Goal: Obtain resource: Download file/media

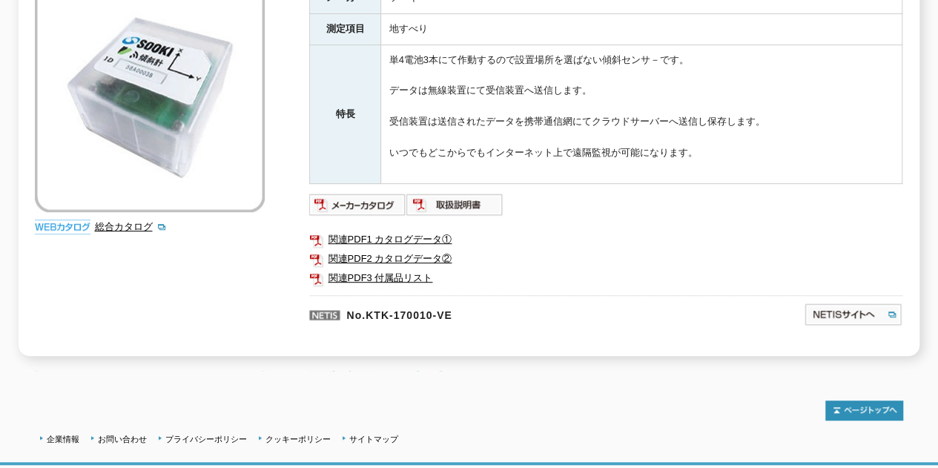
scroll to position [41, 0]
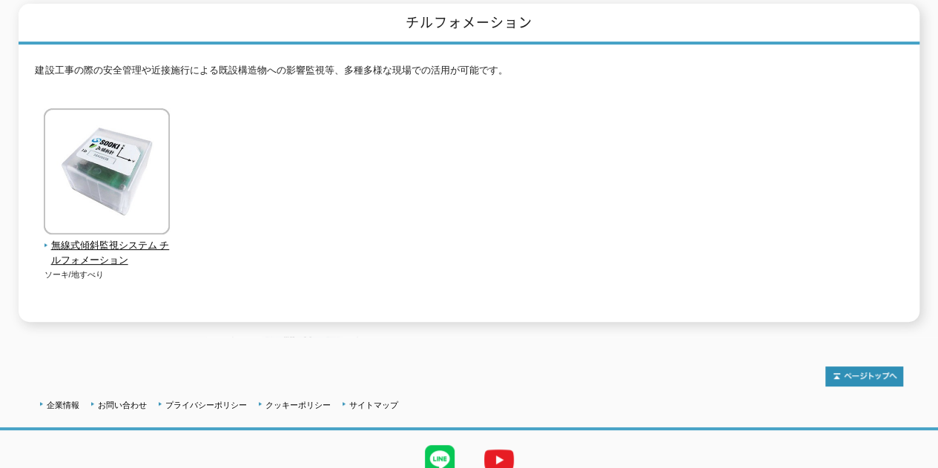
scroll to position [247, 0]
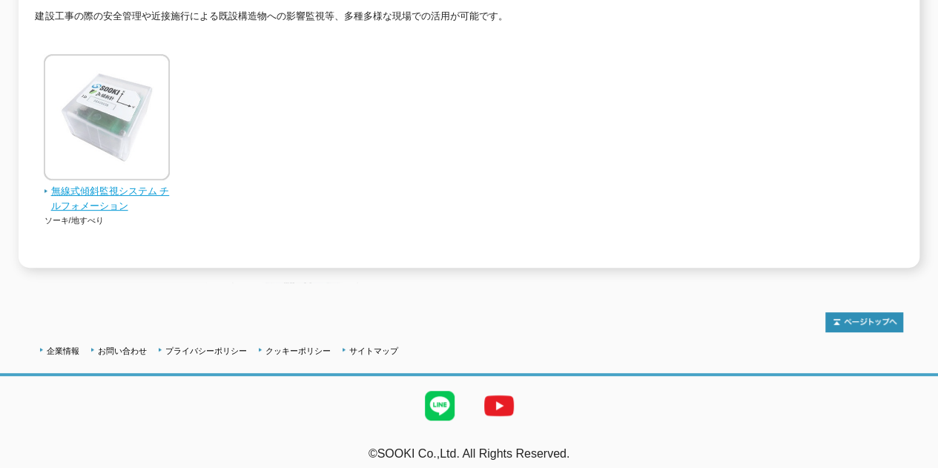
click at [120, 184] on span "無線式傾斜監視システム チルフォメーション" at bounding box center [107, 199] width 127 height 31
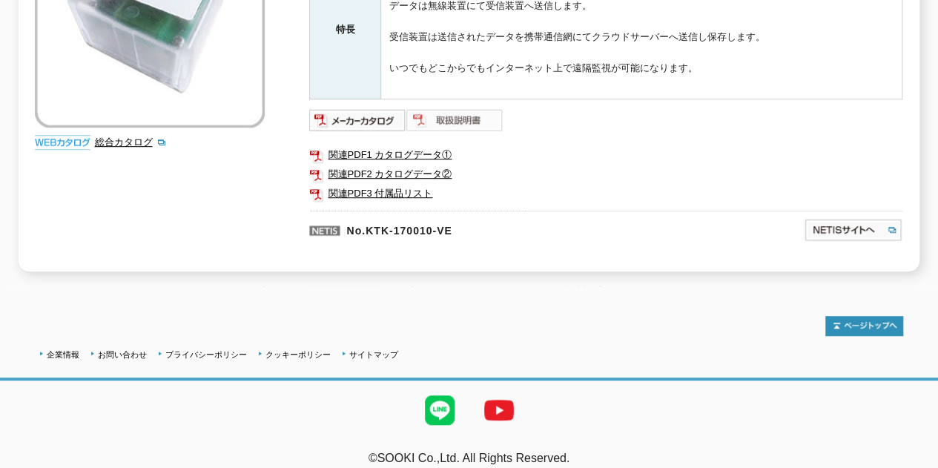
scroll to position [411, 0]
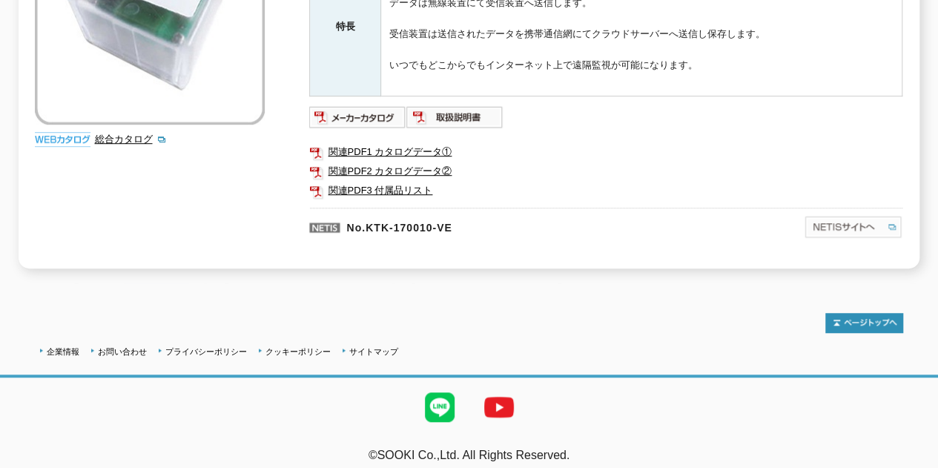
click at [842, 216] on img at bounding box center [853, 227] width 99 height 24
click at [417, 143] on link "関連PDF1 カタログデータ①" at bounding box center [605, 151] width 593 height 19
click at [392, 163] on link "関連PDF2 カタログデータ②" at bounding box center [605, 171] width 593 height 19
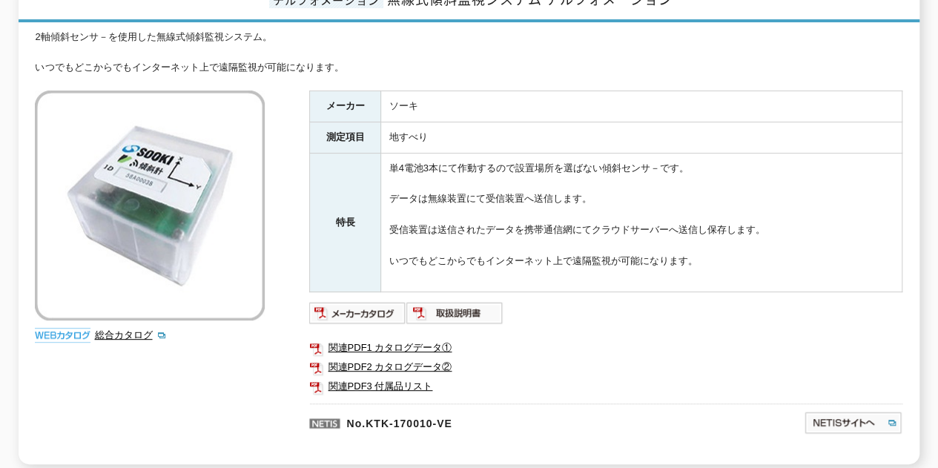
scroll to position [0, 0]
